Goal: Task Accomplishment & Management: Use online tool/utility

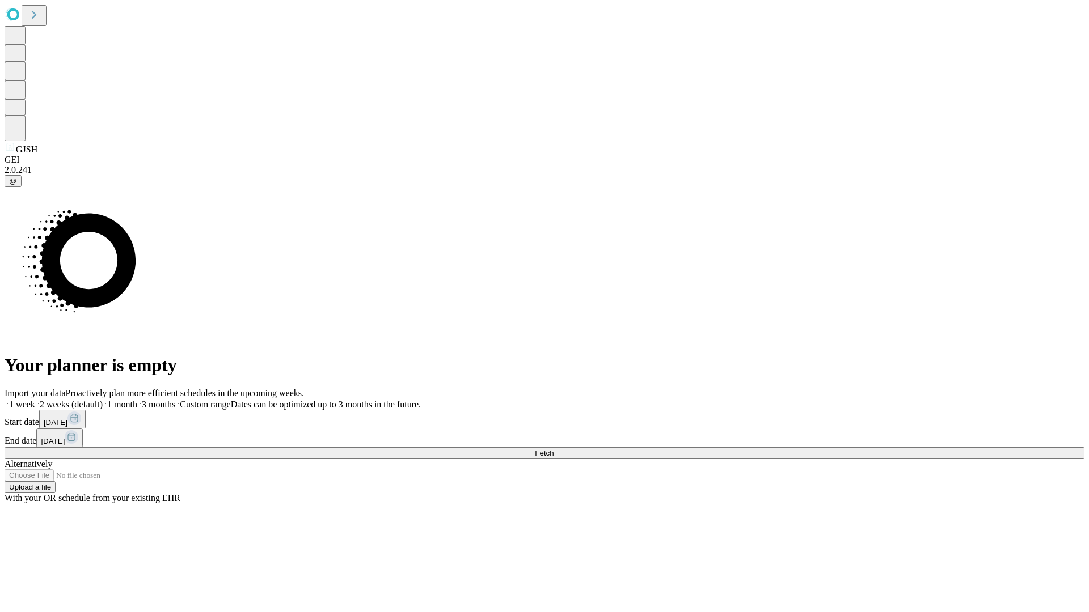
click at [553, 449] on span "Fetch" at bounding box center [544, 453] width 19 height 9
